Goal: Transaction & Acquisition: Download file/media

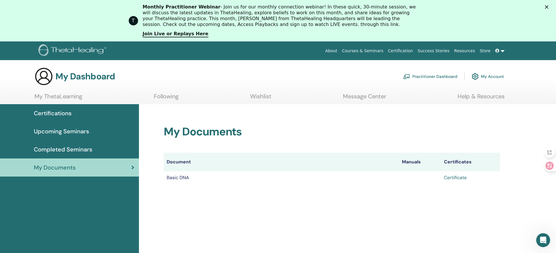
click at [456, 180] on link "Certificate" at bounding box center [455, 178] width 23 height 6
click at [282, 136] on h2 "My Documents" at bounding box center [332, 131] width 336 height 13
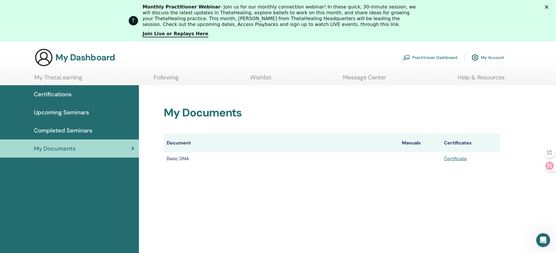
scroll to position [29, 0]
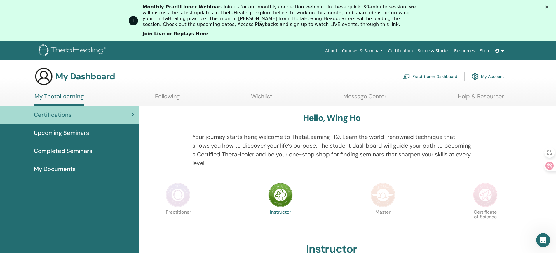
click at [48, 171] on span "My Documents" at bounding box center [55, 169] width 42 height 9
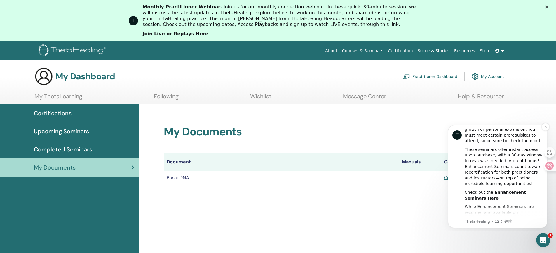
scroll to position [146, 0]
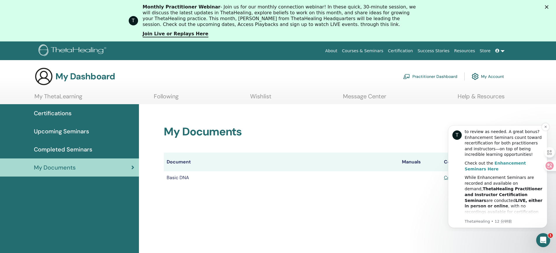
click at [518, 164] on b "Enhancement Seminars Here" at bounding box center [495, 166] width 61 height 11
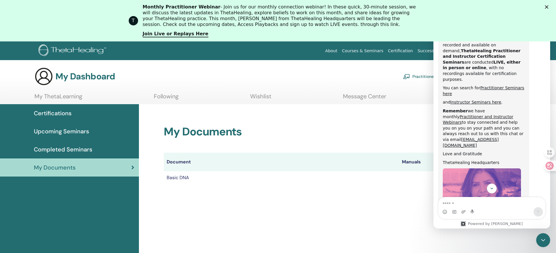
scroll to position [259, 0]
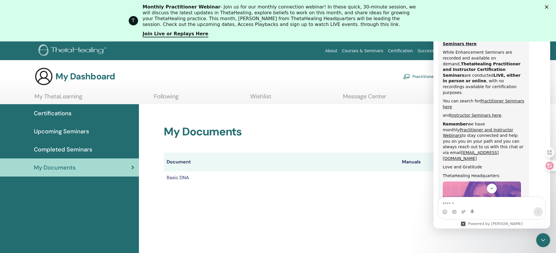
click at [483, 182] on img "ThetaHealing说…" at bounding box center [482, 221] width 78 height 78
